Goal: Register for event/course

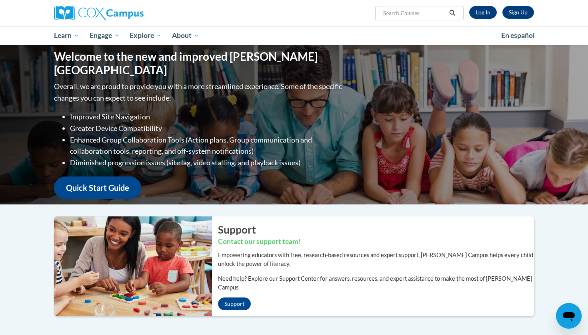
click at [494, 11] on link "Log In" at bounding box center [483, 12] width 28 height 13
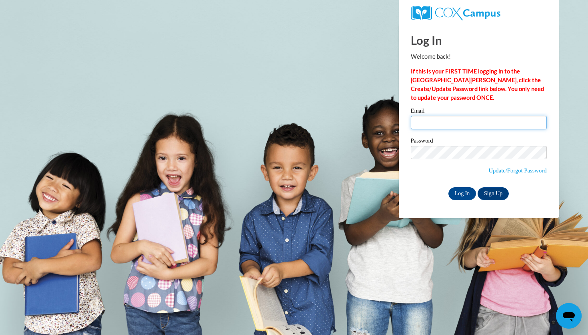
type input "[EMAIL_ADDRESS][DOMAIN_NAME]"
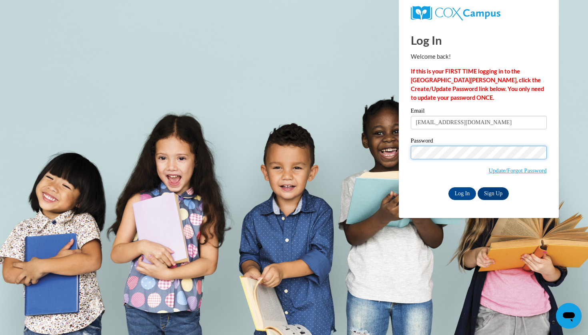
click at [461, 192] on input "Log In" at bounding box center [462, 193] width 28 height 13
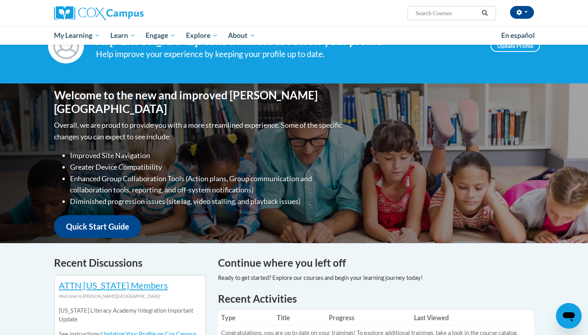
scroll to position [32, 0]
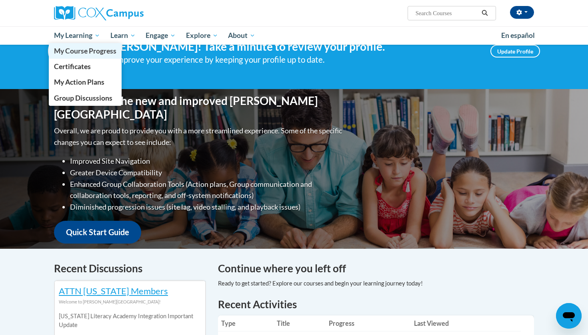
click at [87, 53] on span "My Course Progress" at bounding box center [85, 51] width 62 height 8
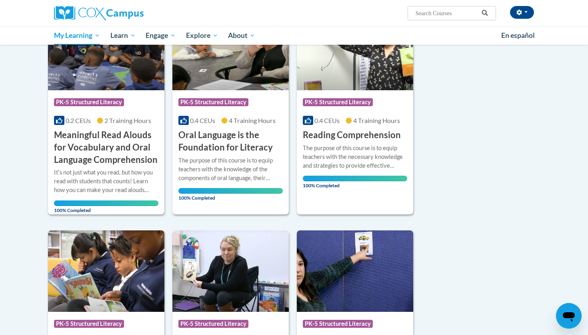
scroll to position [136, 0]
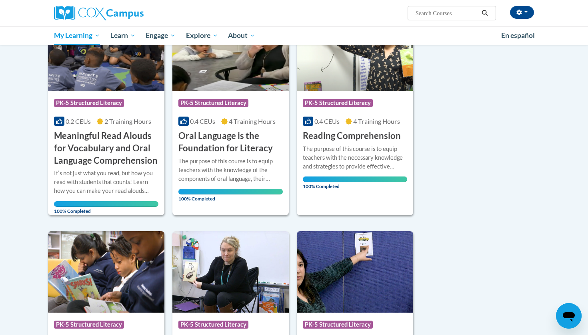
click at [458, 14] on input "Search..." at bounding box center [446, 13] width 64 height 10
type input "early literacy"
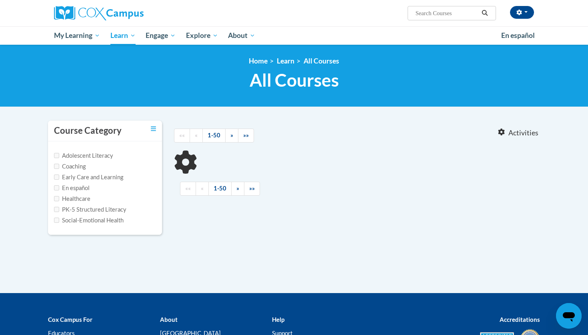
type input "early literacy"
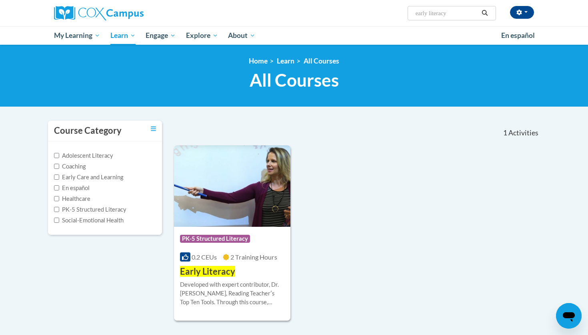
click at [199, 271] on span "Early Literacy" at bounding box center [207, 271] width 55 height 11
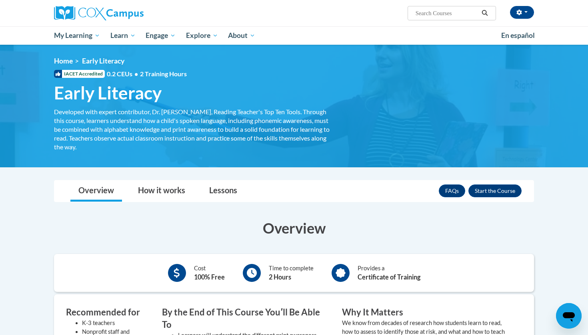
click at [430, 11] on input "Search..." at bounding box center [446, 13] width 64 height 10
type input "print awareness"
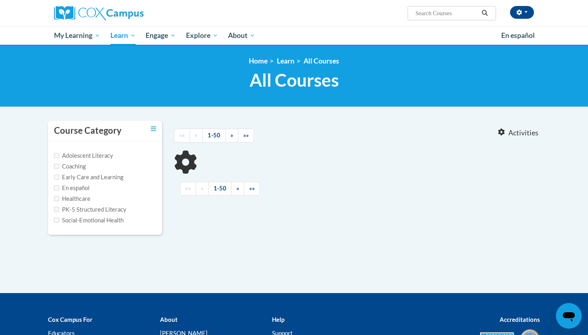
type input "print awareness"
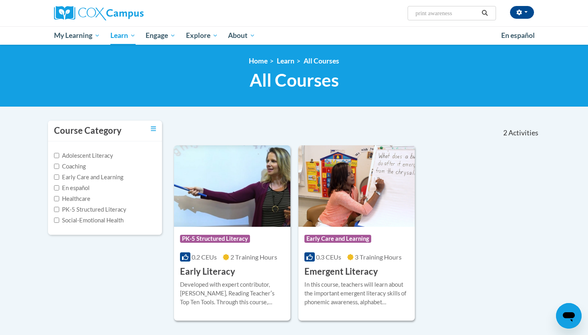
click at [215, 272] on h3 "Early Literacy" at bounding box center [207, 272] width 55 height 12
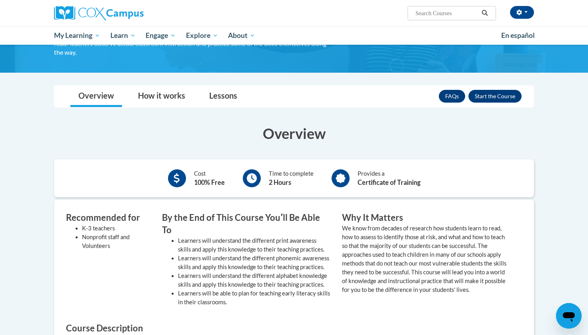
scroll to position [67, 0]
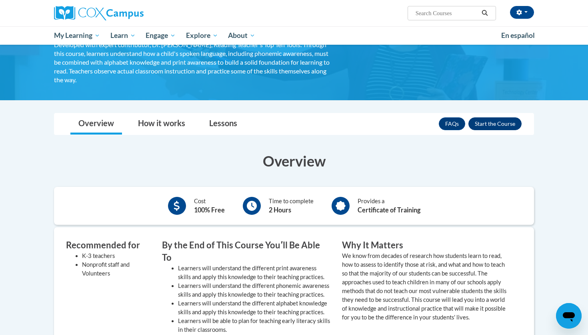
click at [488, 122] on button "Enroll" at bounding box center [494, 124] width 53 height 13
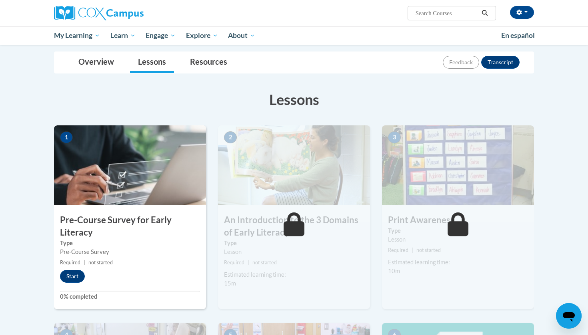
scroll to position [78, 0]
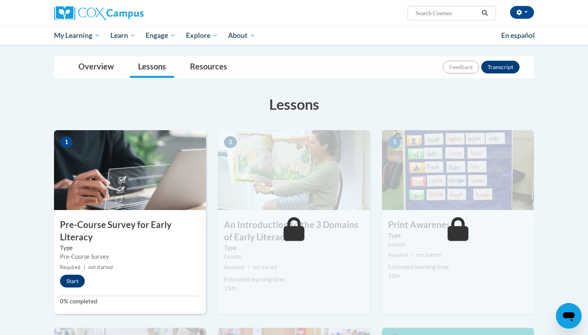
click at [76, 283] on button "Start" at bounding box center [72, 281] width 25 height 13
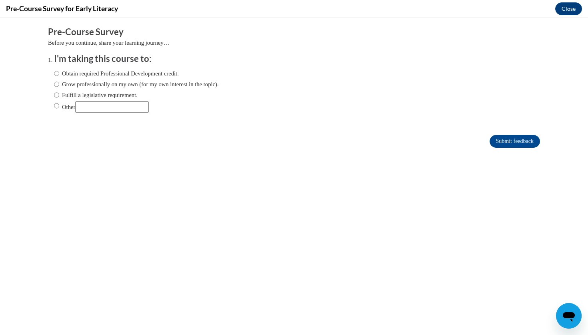
scroll to position [0, 0]
click at [131, 108] on input "Other" at bounding box center [112, 107] width 74 height 11
type input "school"
click at [58, 107] on input "Other" at bounding box center [56, 106] width 5 height 9
radio input "true"
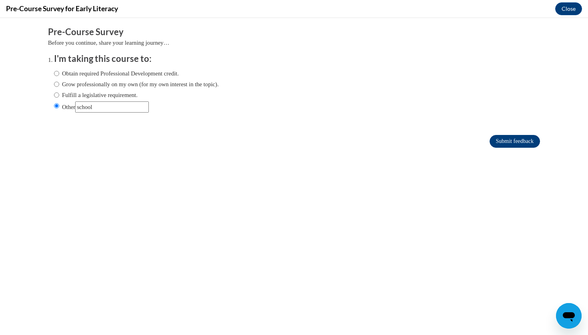
click at [499, 143] on input "Submit feedback" at bounding box center [514, 141] width 50 height 13
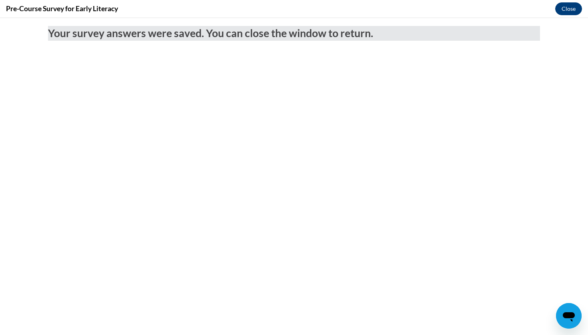
click at [560, 4] on button "Close" at bounding box center [568, 8] width 27 height 13
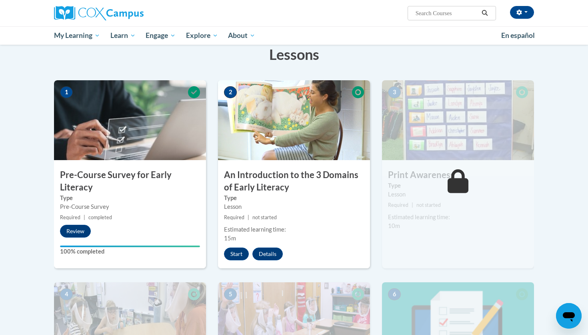
scroll to position [131, 0]
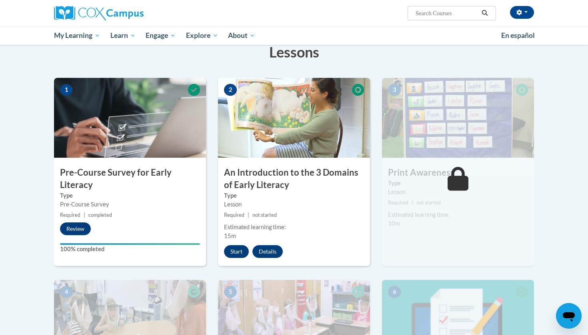
click at [236, 249] on button "Start" at bounding box center [236, 251] width 25 height 13
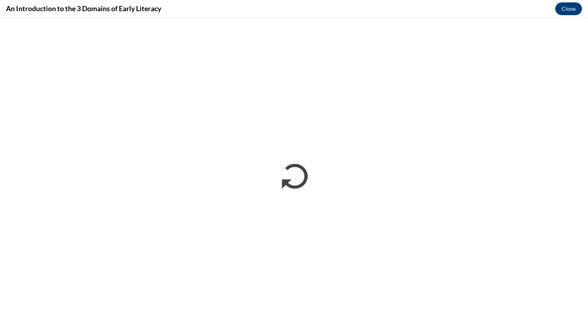
scroll to position [0, 0]
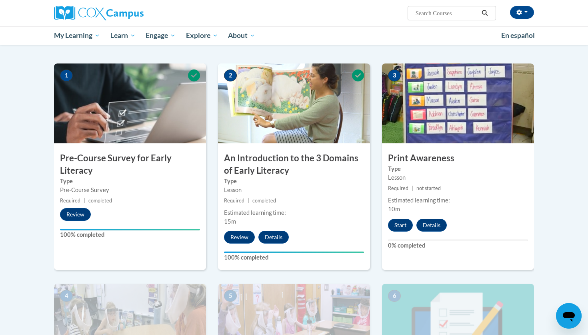
scroll to position [148, 0]
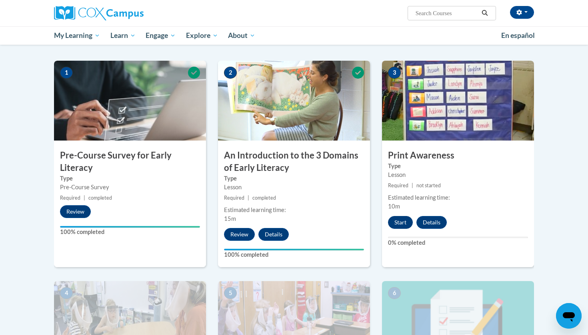
click at [393, 221] on button "Start" at bounding box center [400, 222] width 25 height 13
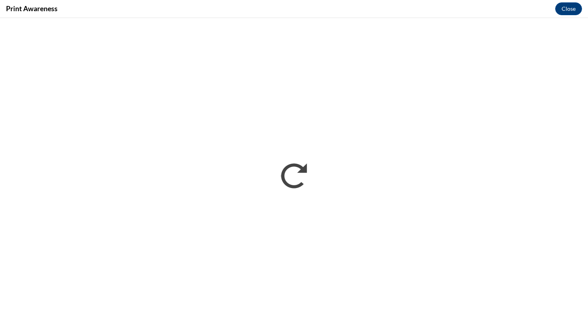
scroll to position [0, 0]
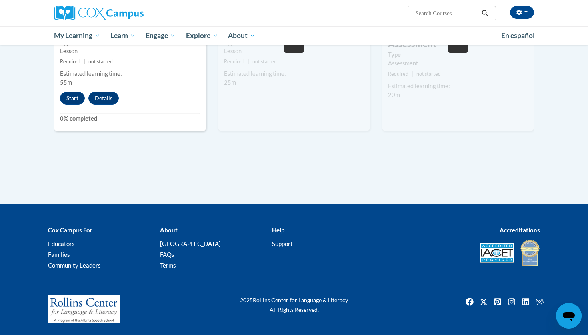
scroll to position [492, 0]
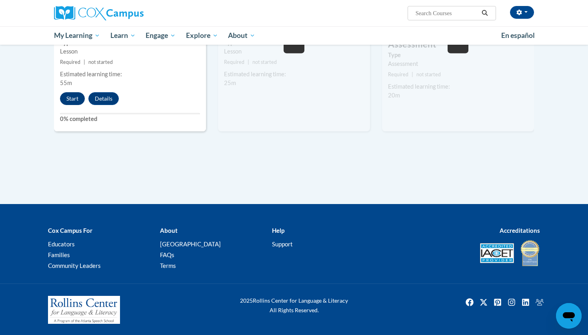
click at [72, 96] on button "Start" at bounding box center [72, 98] width 25 height 13
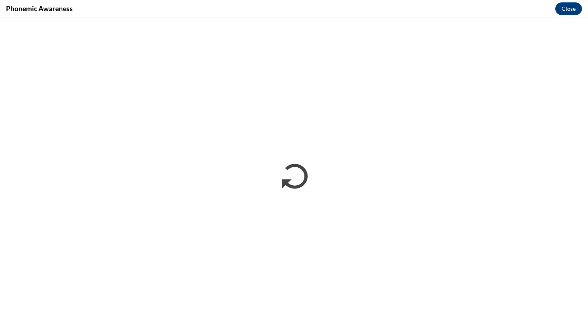
scroll to position [0, 0]
